Goal: Task Accomplishment & Management: Contribute content

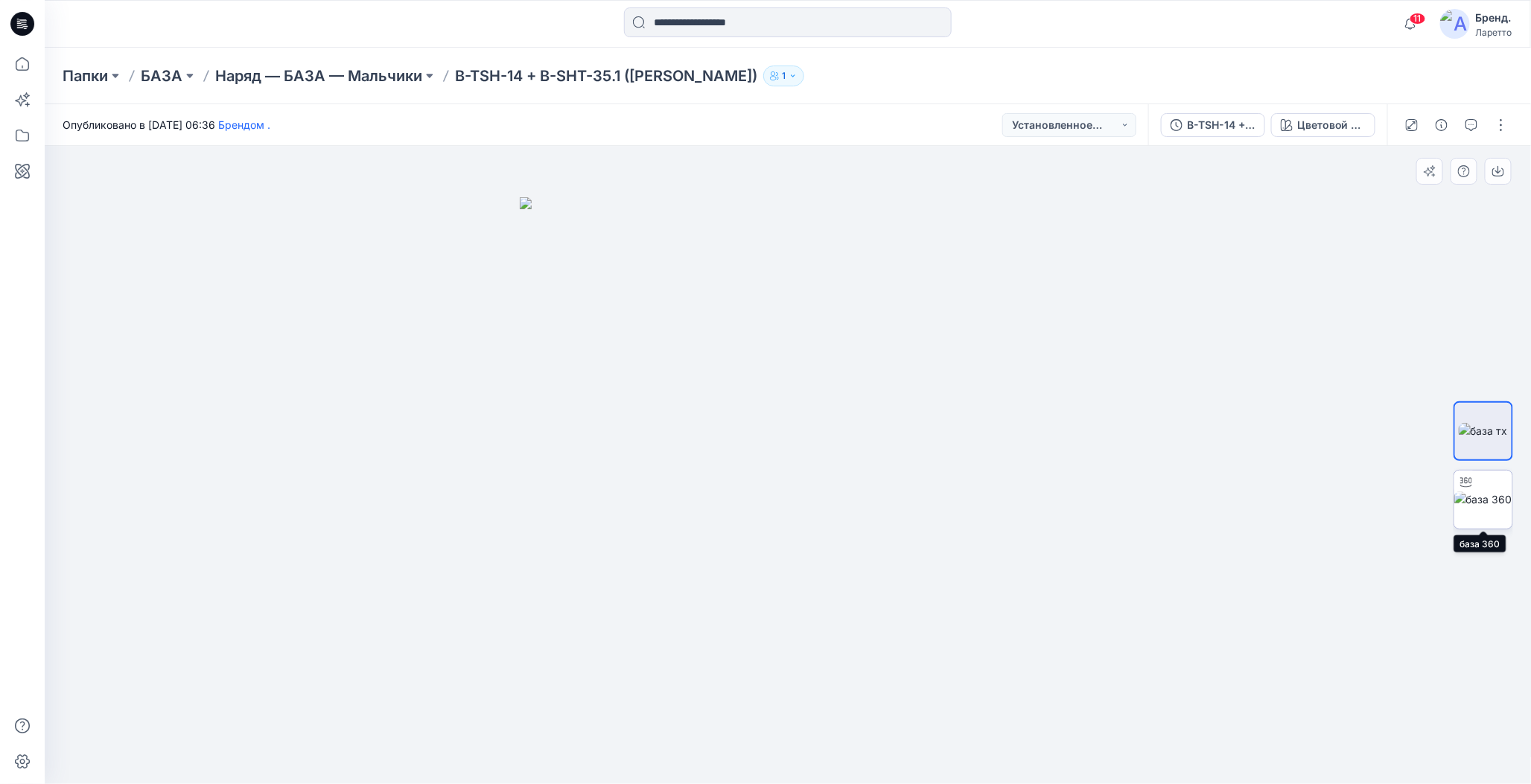
click at [1479, 503] on img at bounding box center [1483, 499] width 58 height 16
click at [1477, 433] on img at bounding box center [1483, 430] width 49 height 16
click at [1500, 122] on button "button" at bounding box center [1501, 125] width 24 height 24
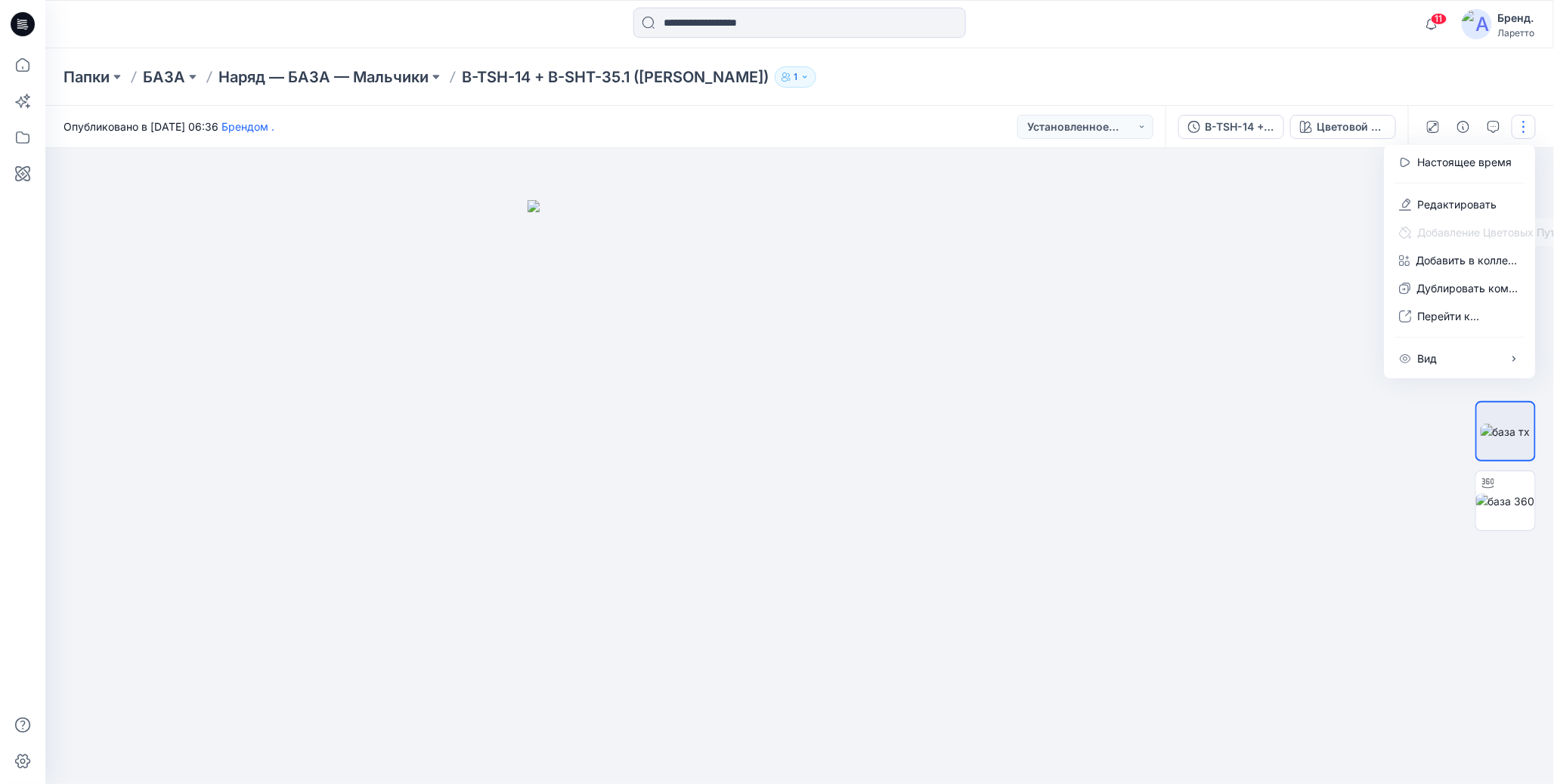
click at [1308, 70] on div "Папки БАЗА Наряд — БАЗА — Мальчики B-TSH-14 + B-SHT-35.1 (Пенье WFACE Пике) 1" at bounding box center [740, 77] width 1354 height 21
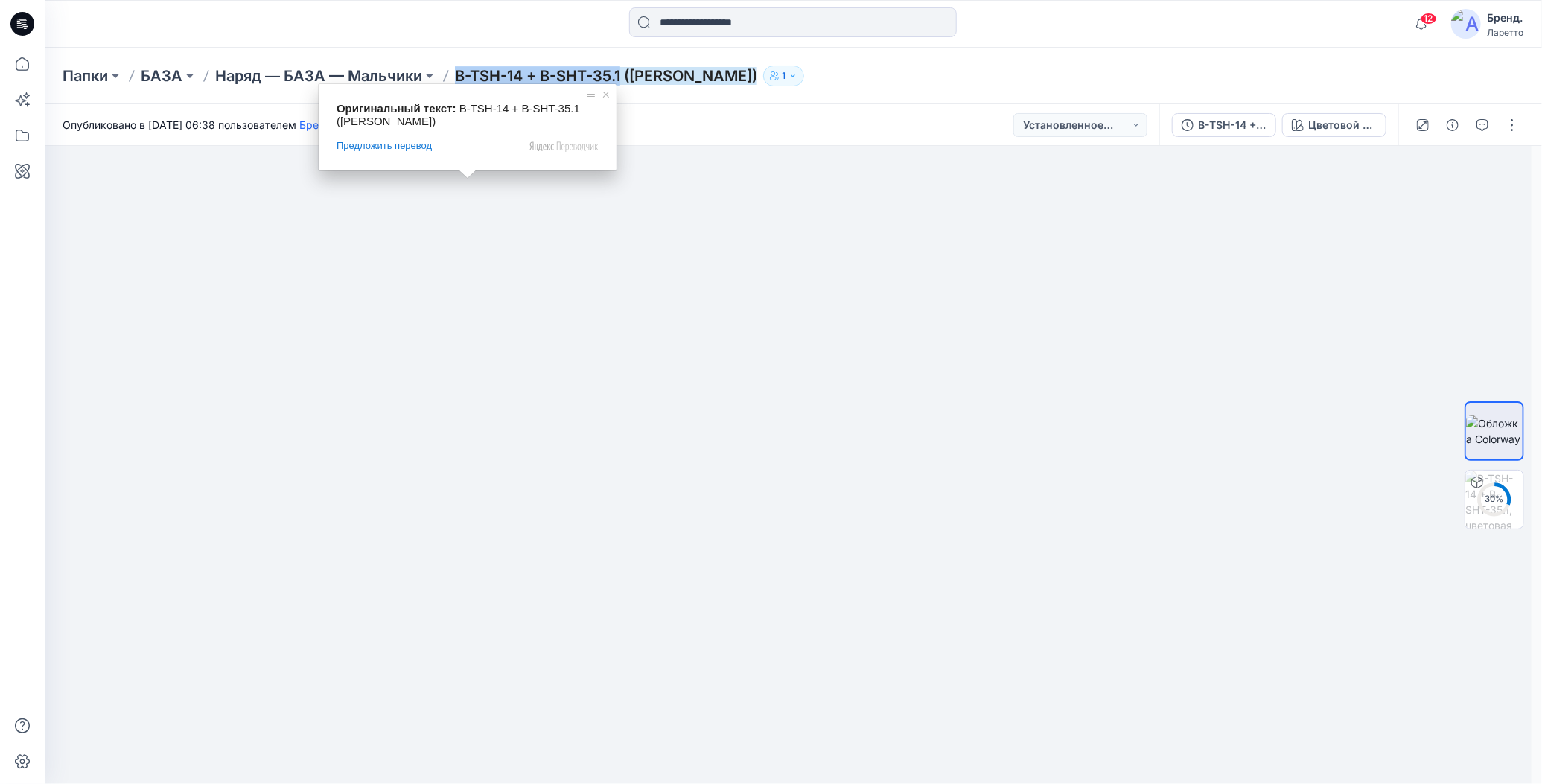
drag, startPoint x: 451, startPoint y: 57, endPoint x: 621, endPoint y: 77, distance: 171.2
click at [621, 77] on div "Папки БАЗА Наряд — БАЗА — Мальчики B-TSH-14 + B-SHT-35.1 (Пенье WFACE Пике) 1" at bounding box center [794, 76] width 1498 height 57
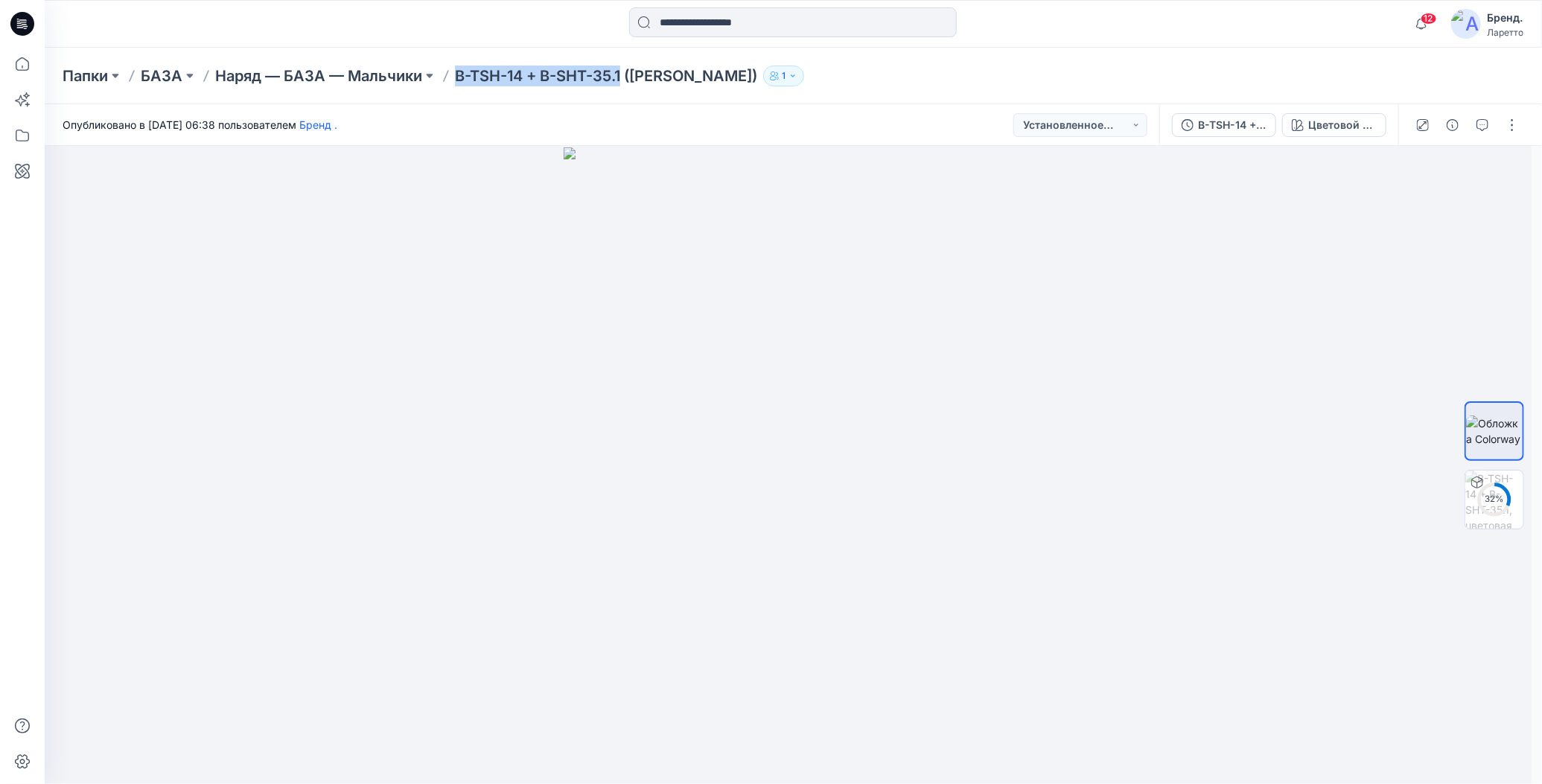
copy ya-tr-span "B-TSH-14 + B-SHT-35.1"
click at [1285, 59] on div "Папки БАЗА Наряд — БАЗА — Мальчики B-TSH-14 + B-SHT-35.1 (Пенье WFACE Пике) 1" at bounding box center [794, 76] width 1498 height 57
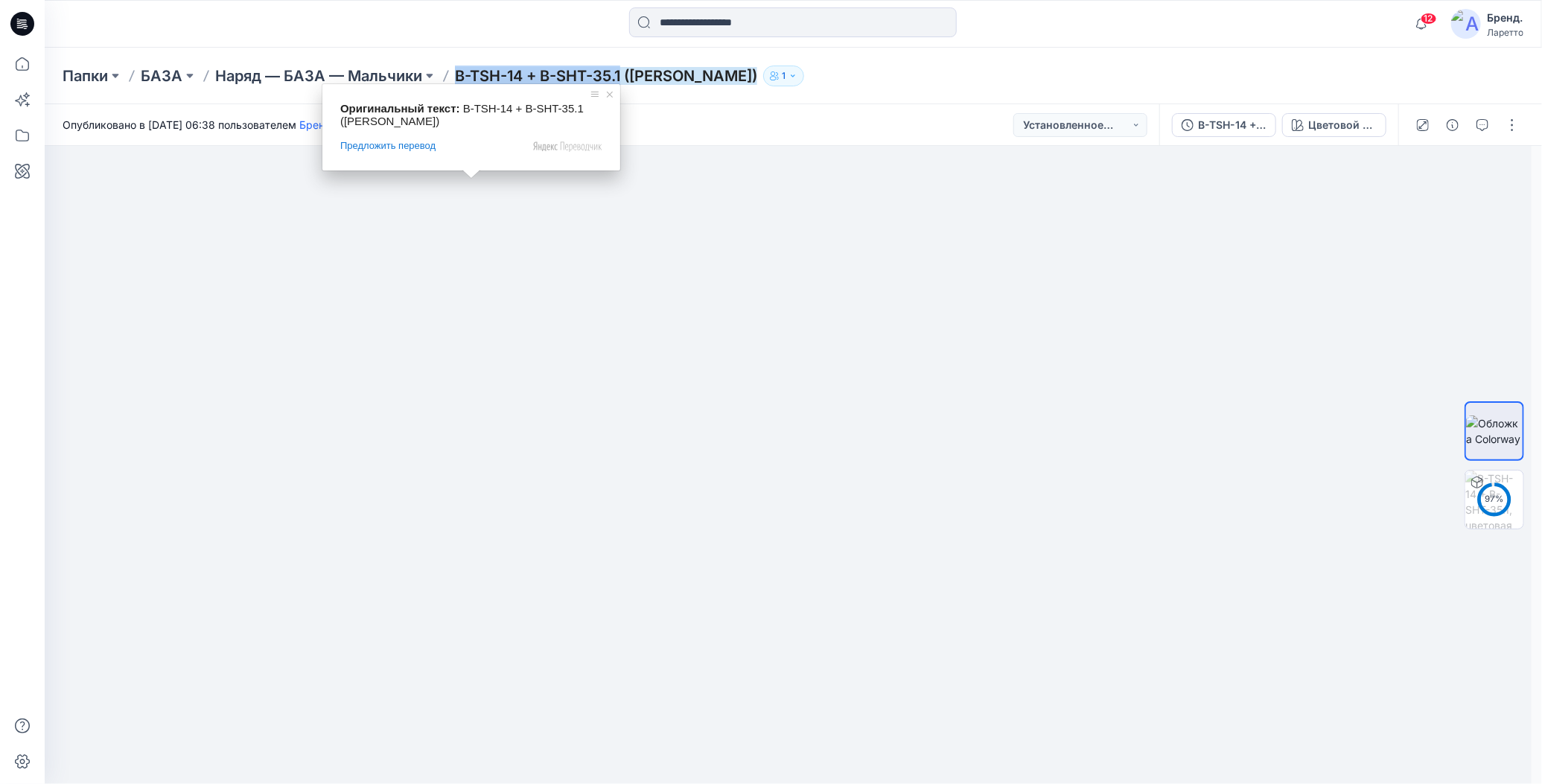
drag, startPoint x: 463, startPoint y: 62, endPoint x: 624, endPoint y: 75, distance: 161.5
click at [624, 75] on div "Папки БАЗА Наряд — БАЗА — Мальчики B-TSH-14 + B-SHT-35.1 (Пенье WFACE Пике) 1" at bounding box center [794, 76] width 1498 height 57
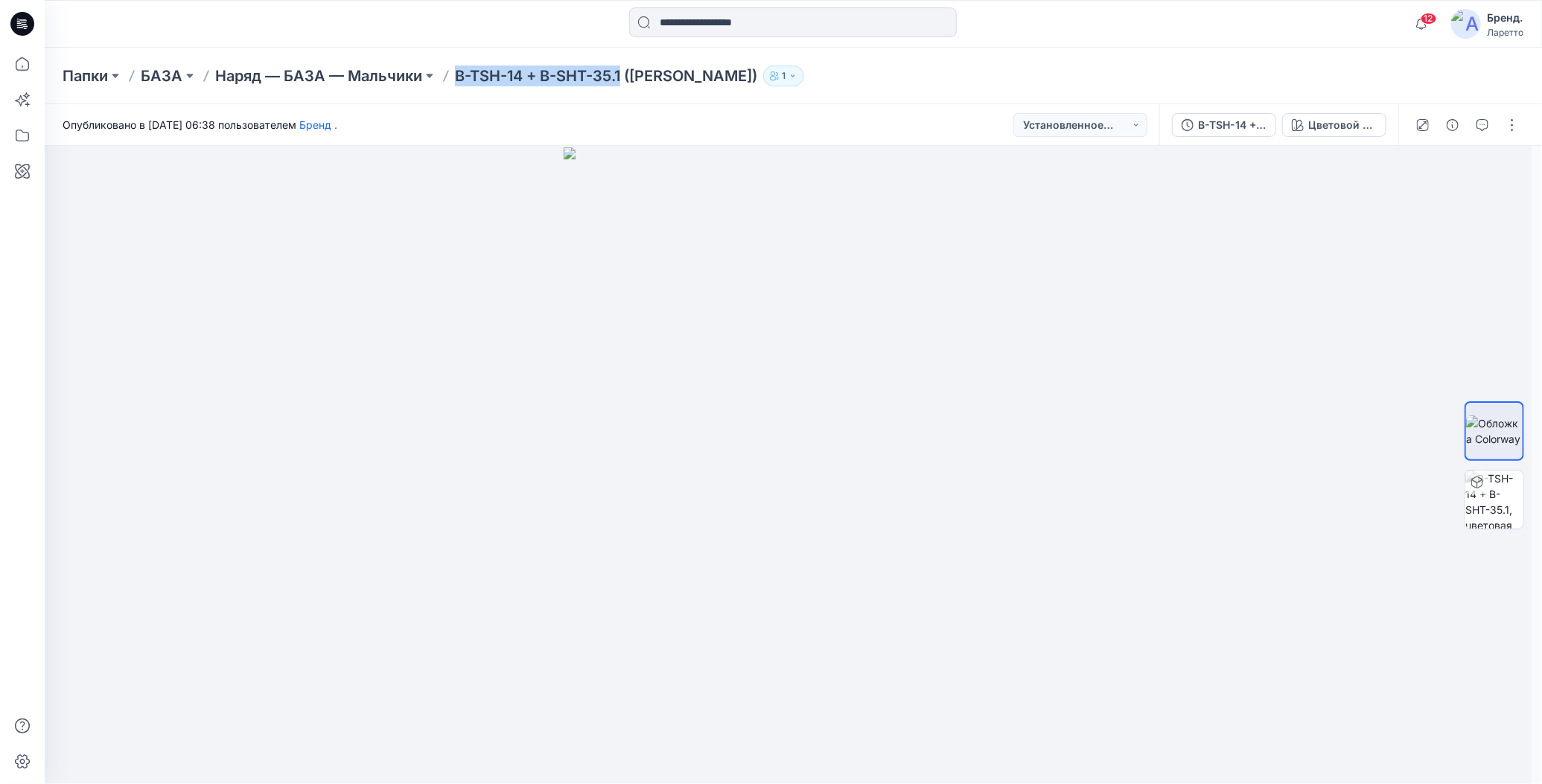
copy ya-tr-span "B-TSH-14 + B-SHT-35.1"
click at [1074, 77] on div "Папки БАЗА Наряд — БАЗА — Мальчики B-TSH-14 + B-SHT-35.1 (Пенье WFACE Пике) 1" at bounding box center [735, 76] width 1345 height 21
click at [1512, 117] on button "button" at bounding box center [1512, 125] width 24 height 24
click at [1400, 202] on icon "button" at bounding box center [1395, 202] width 12 height 12
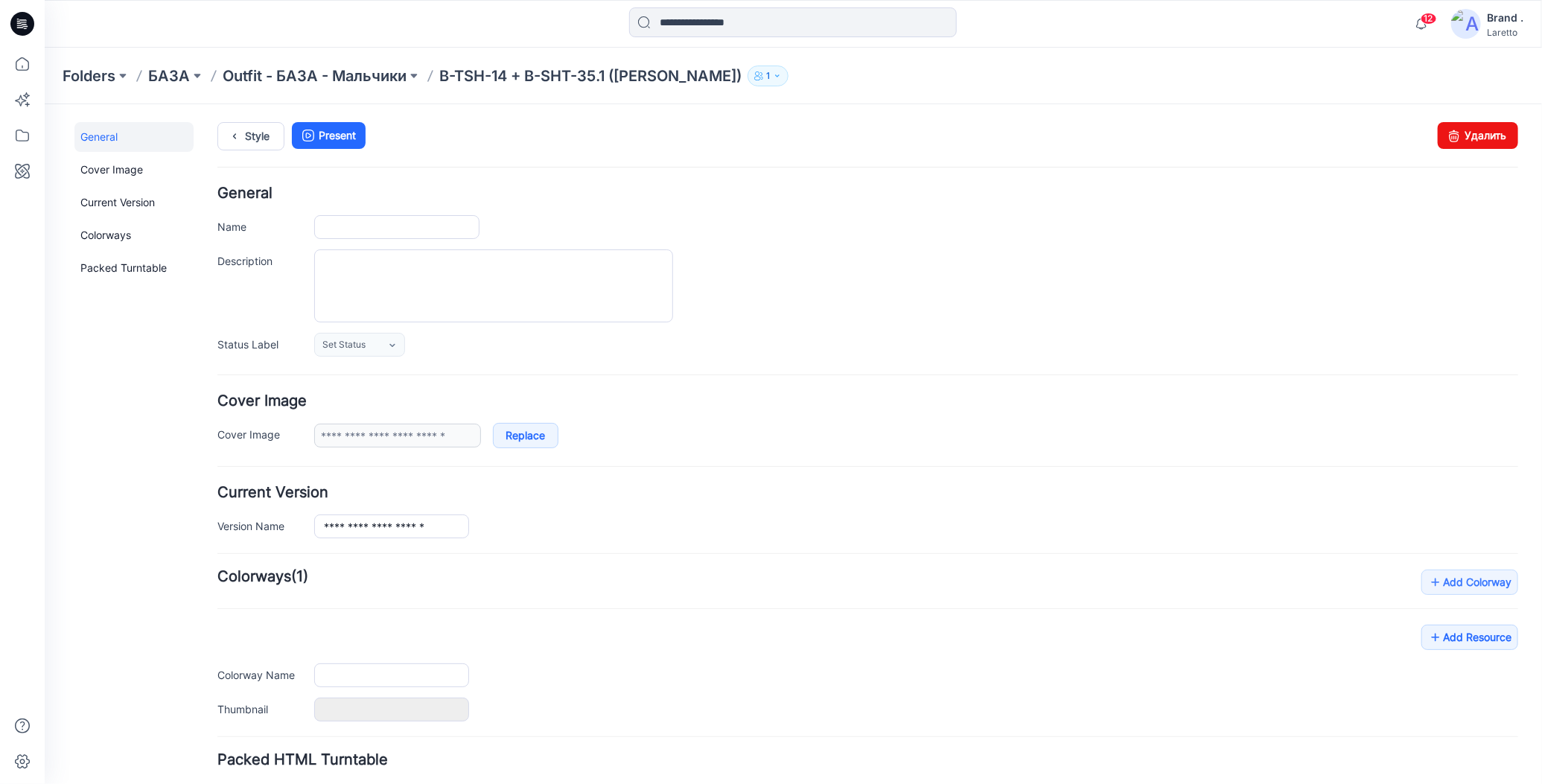
type input "**********"
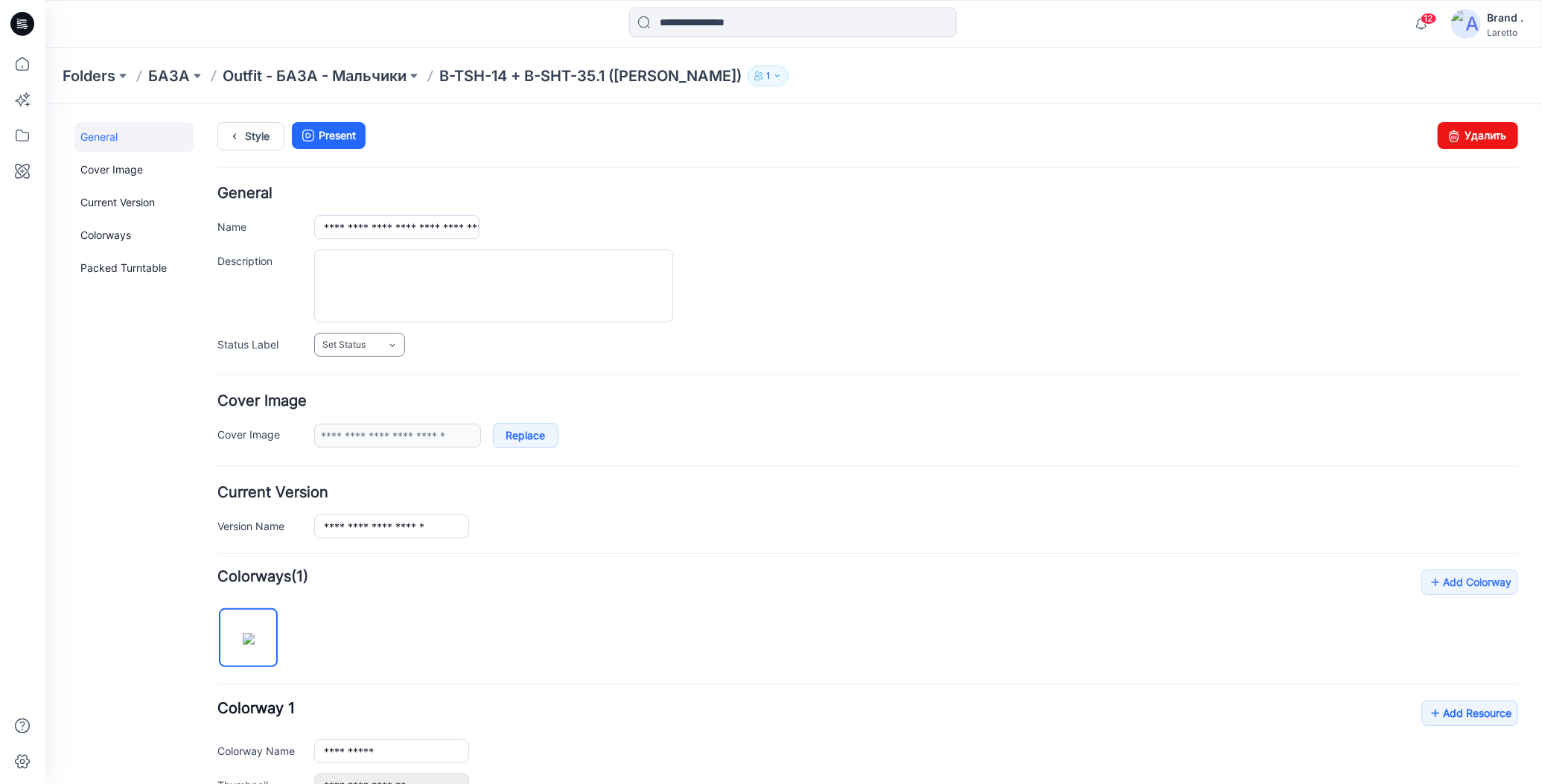
click at [354, 342] on span "Set Status" at bounding box center [343, 344] width 43 height 15
click at [375, 407] on link "Конструктор Ольга" at bounding box center [392, 408] width 148 height 32
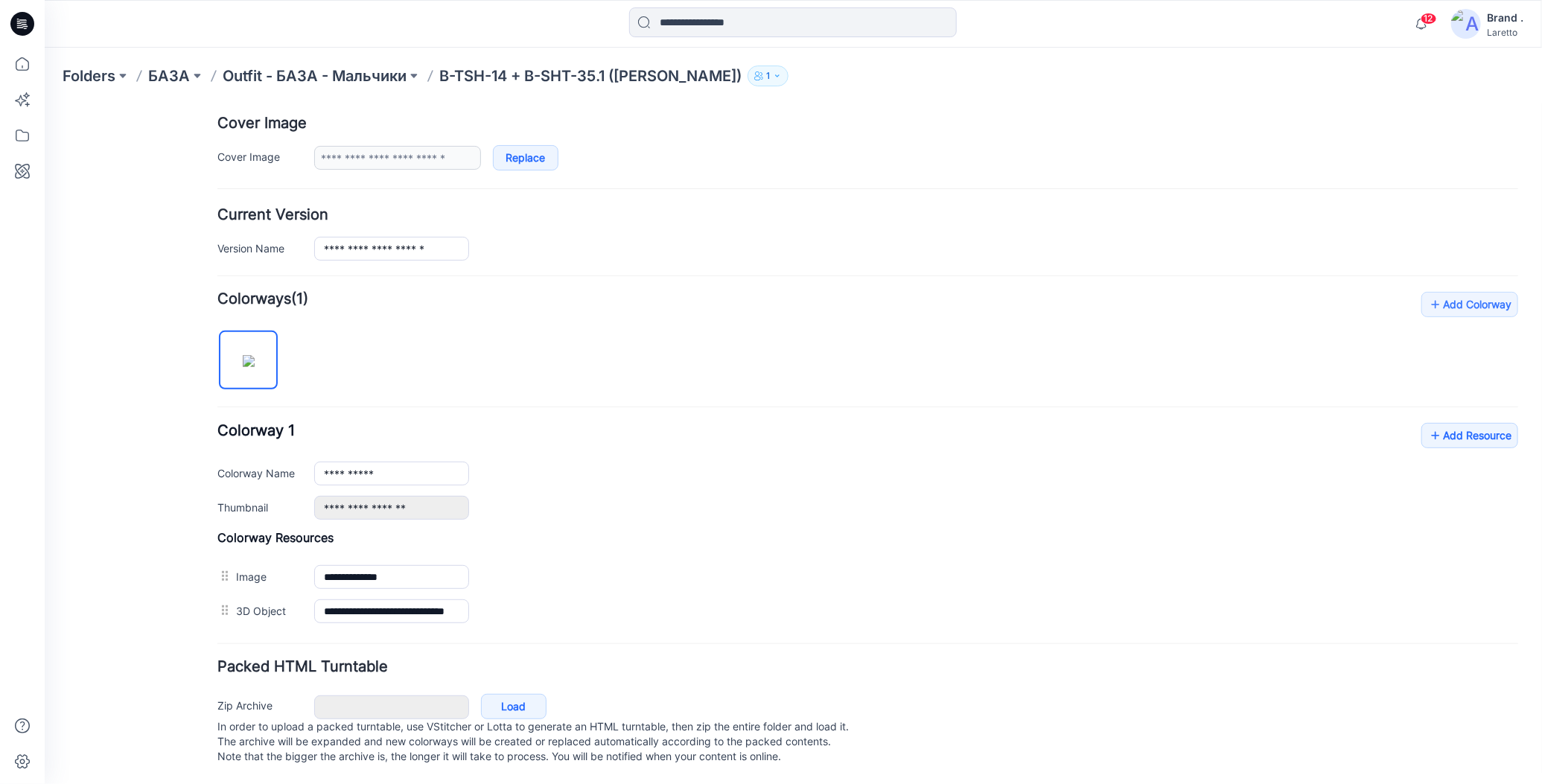
scroll to position [284, 0]
click at [1428, 422] on icon at bounding box center [1435, 434] width 15 height 24
